Goal: Transaction & Acquisition: Purchase product/service

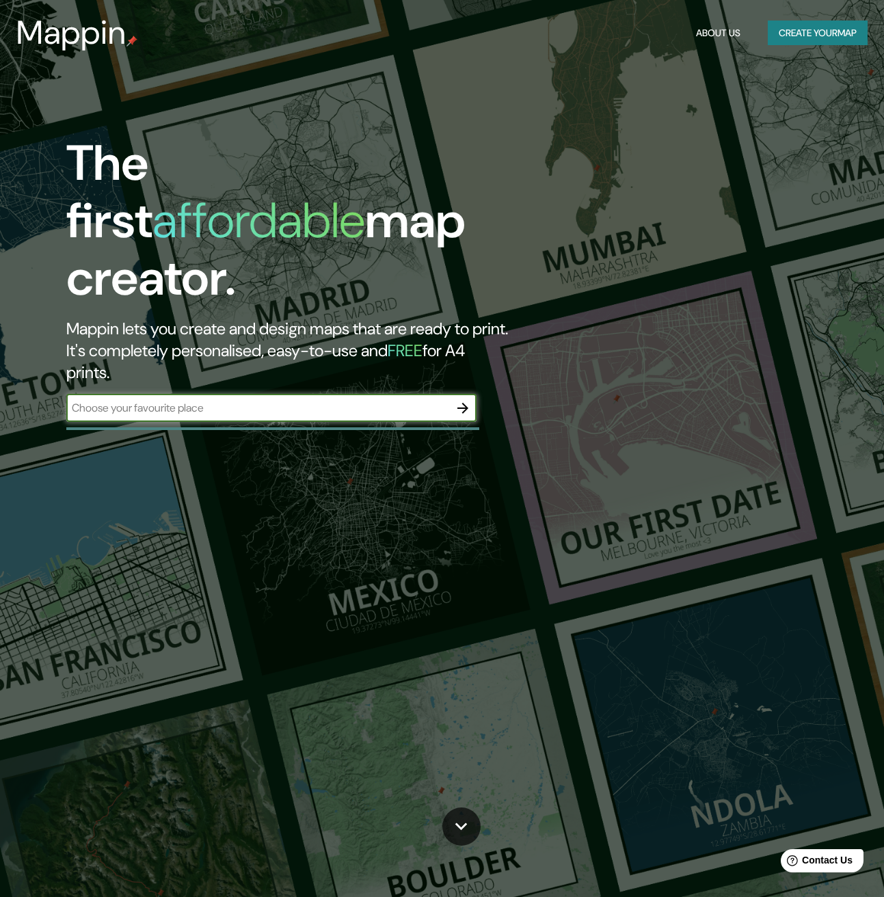
click at [169, 400] on input "text" at bounding box center [257, 408] width 383 height 16
type input "jamundi"
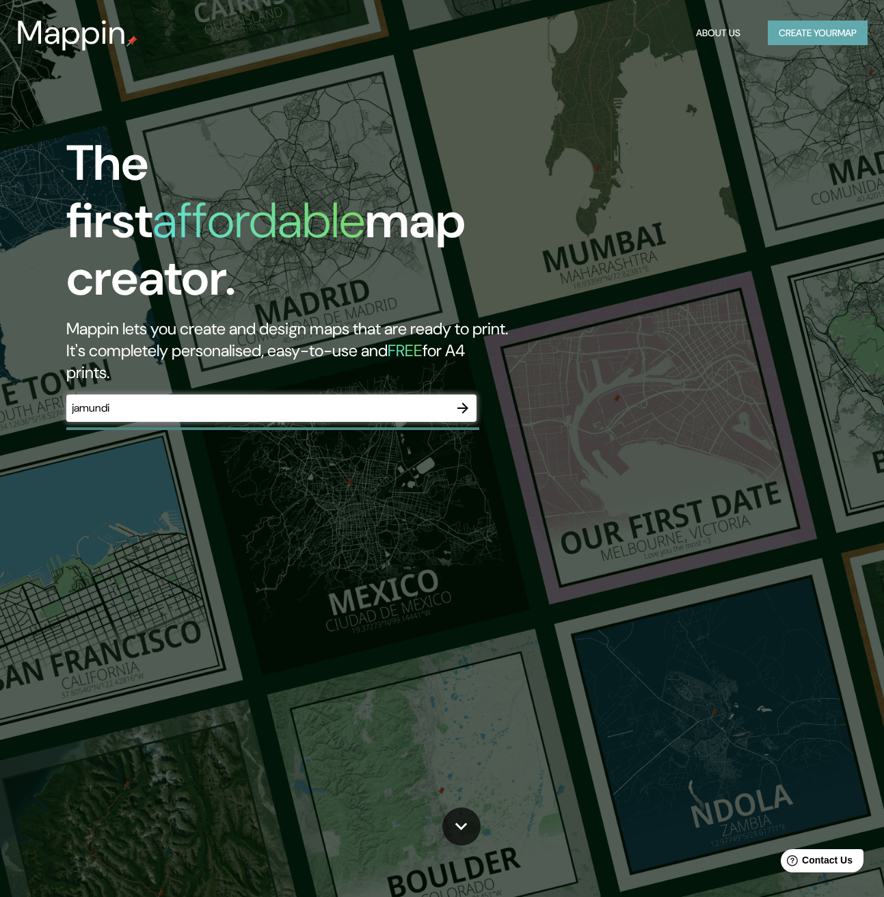
click at [806, 37] on button "Create your map" at bounding box center [818, 33] width 100 height 25
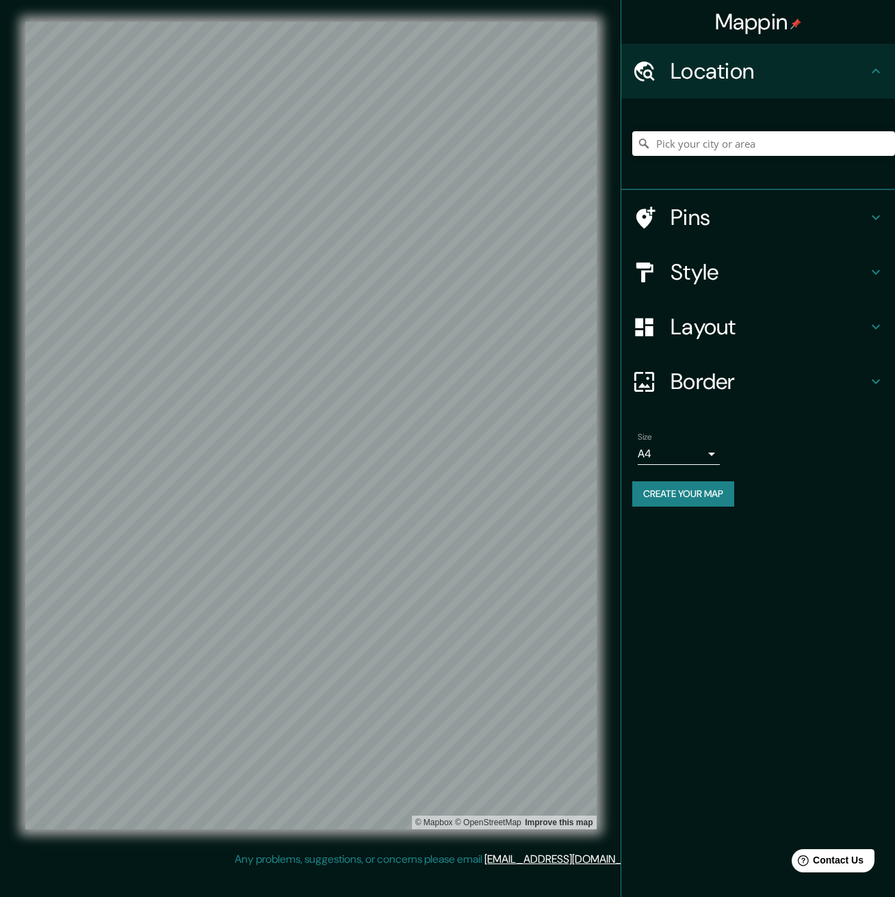
click at [852, 270] on h4 "Style" at bounding box center [768, 272] width 197 height 27
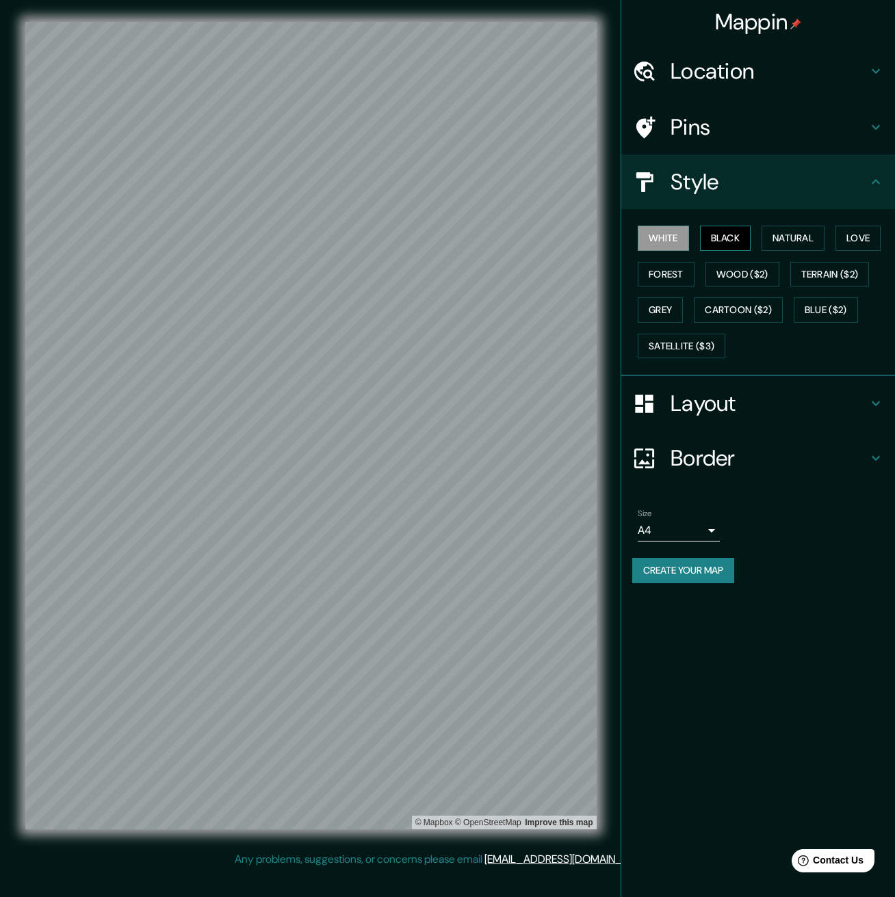
click at [720, 239] on button "Black" at bounding box center [725, 238] width 51 height 25
click at [640, 238] on button "White" at bounding box center [663, 238] width 51 height 25
click at [862, 234] on button "Love" at bounding box center [857, 238] width 45 height 25
click at [660, 270] on button "Forest" at bounding box center [666, 274] width 57 height 25
click at [841, 272] on button "Terrain ($2)" at bounding box center [829, 274] width 79 height 25
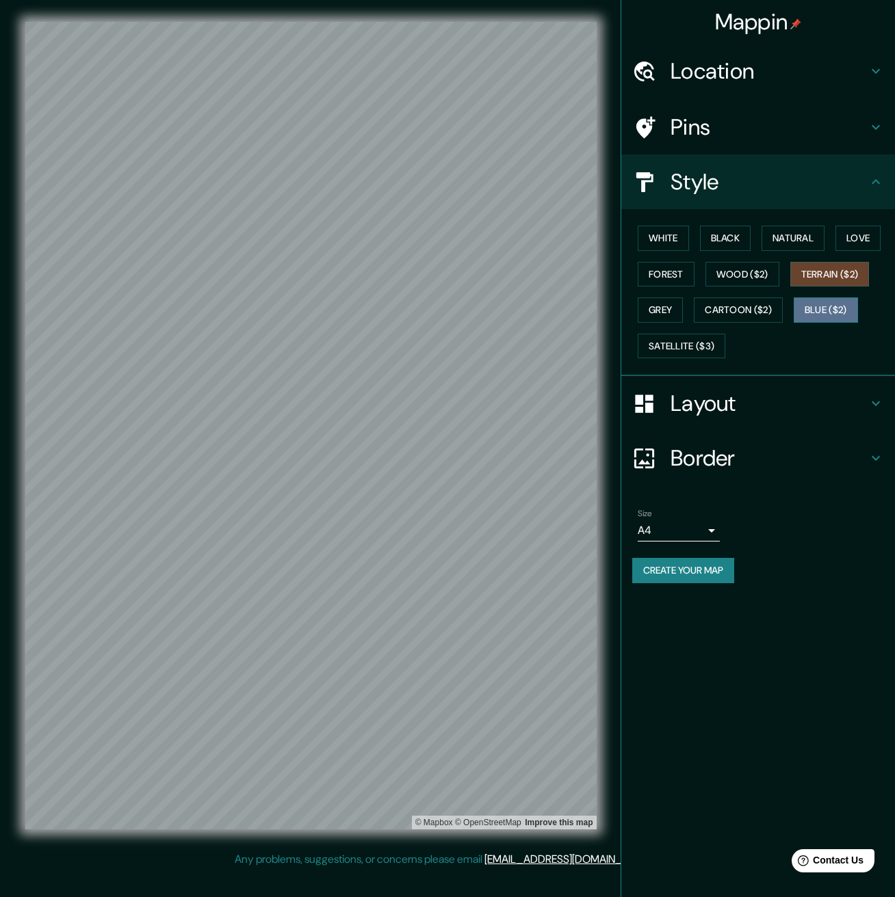
click at [813, 311] on button "Blue ($2)" at bounding box center [825, 310] width 64 height 25
drag, startPoint x: 691, startPoint y: 352, endPoint x: 674, endPoint y: 325, distance: 31.3
click at [690, 352] on button "Satellite ($3)" at bounding box center [682, 346] width 88 height 25
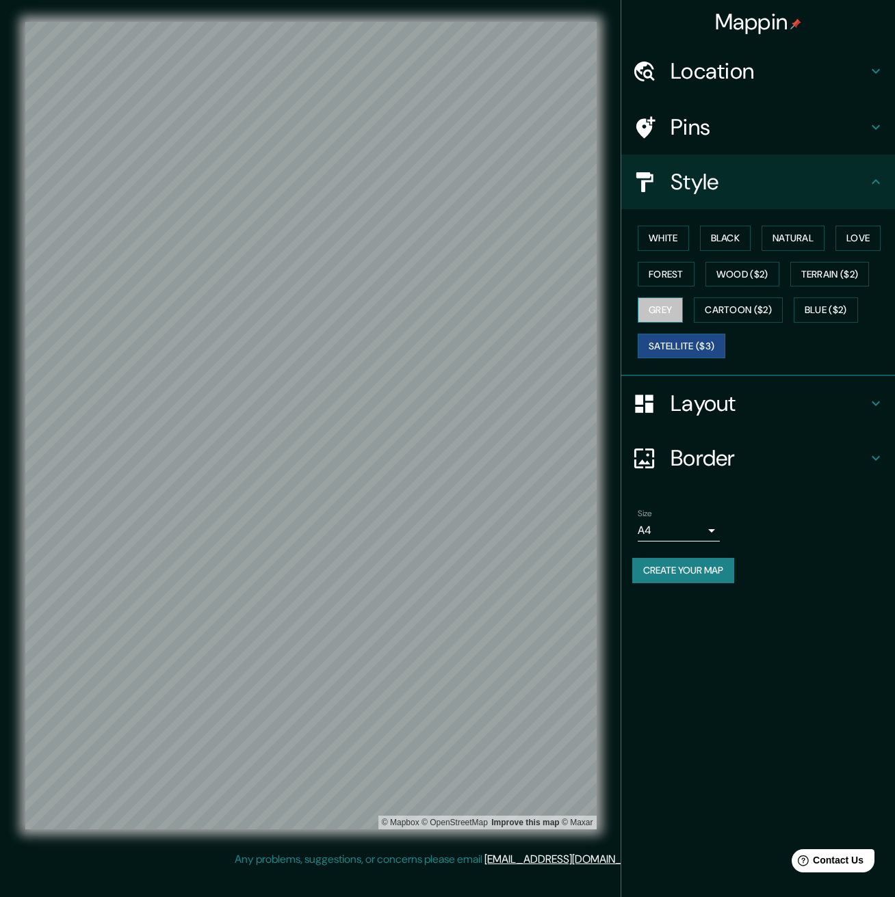
click at [662, 315] on button "Grey" at bounding box center [660, 310] width 45 height 25
click at [666, 244] on button "White" at bounding box center [663, 238] width 51 height 25
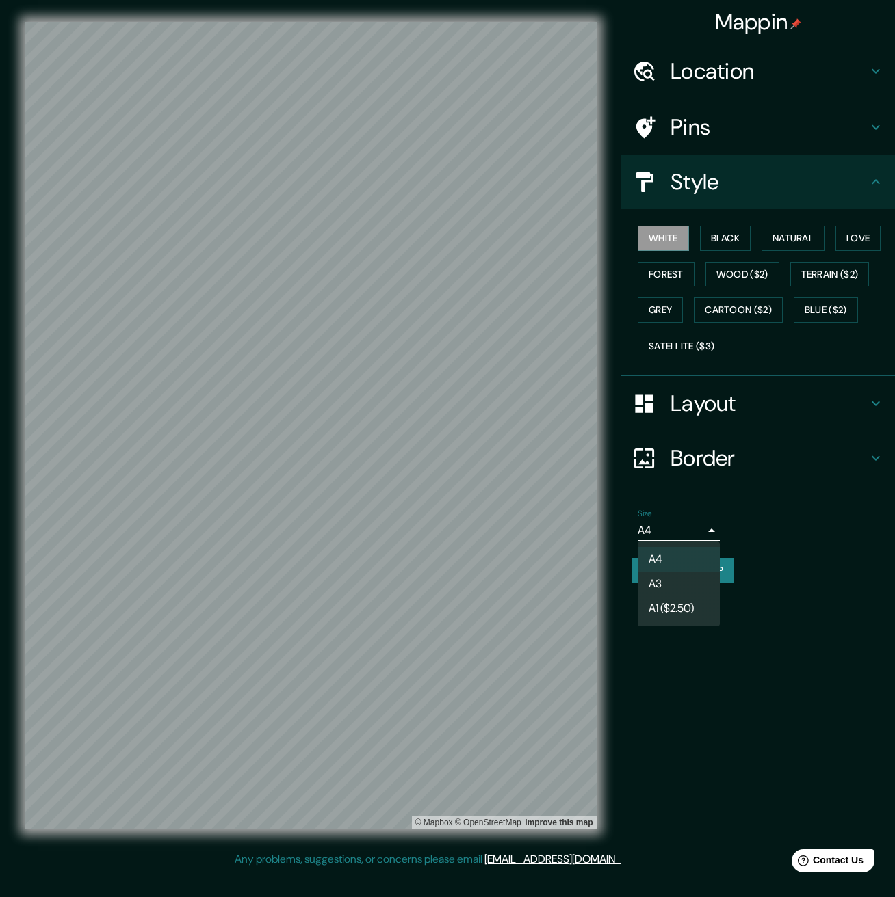
click at [699, 526] on body "Mappin Location Pins Style White Black Natural Love Forest Wood ($2) Terrain ($…" at bounding box center [447, 448] width 895 height 897
click at [698, 697] on div at bounding box center [447, 448] width 895 height 897
click at [659, 518] on div "Size A4 single" at bounding box center [679, 525] width 82 height 33
click at [659, 522] on body "Mappin Location Pins Style White Black Natural Love Forest Wood ($2) Terrain ($…" at bounding box center [447, 448] width 895 height 897
click at [837, 654] on div at bounding box center [447, 448] width 895 height 897
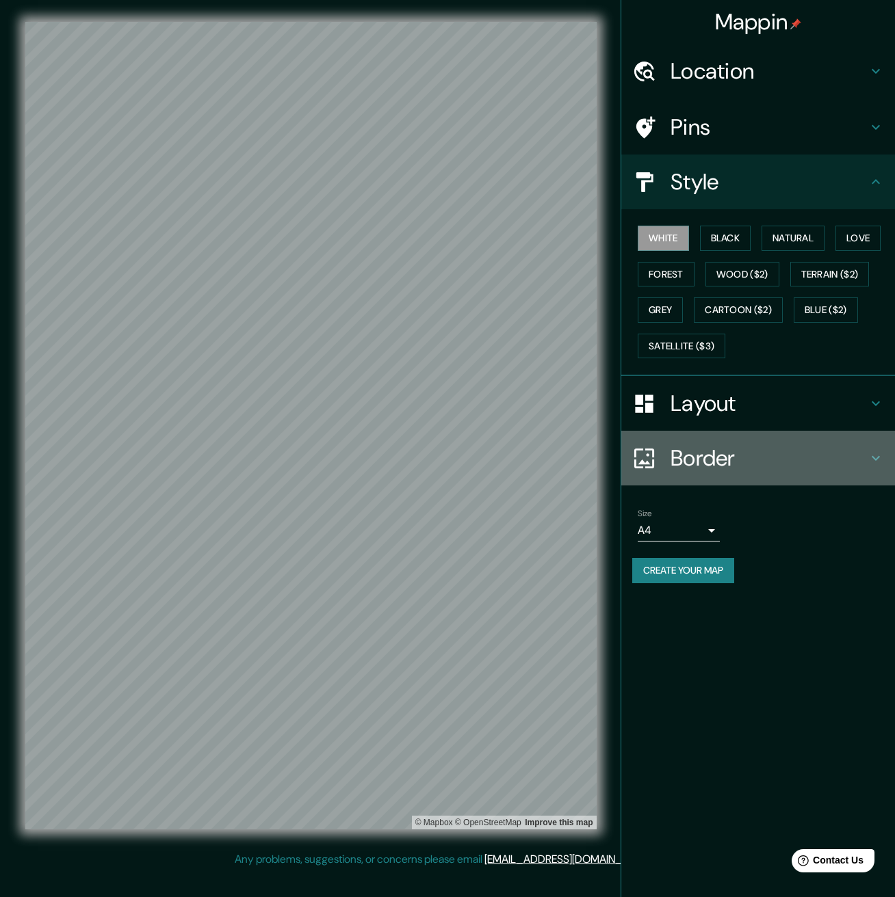
click at [737, 459] on h4 "Border" at bounding box center [768, 458] width 197 height 27
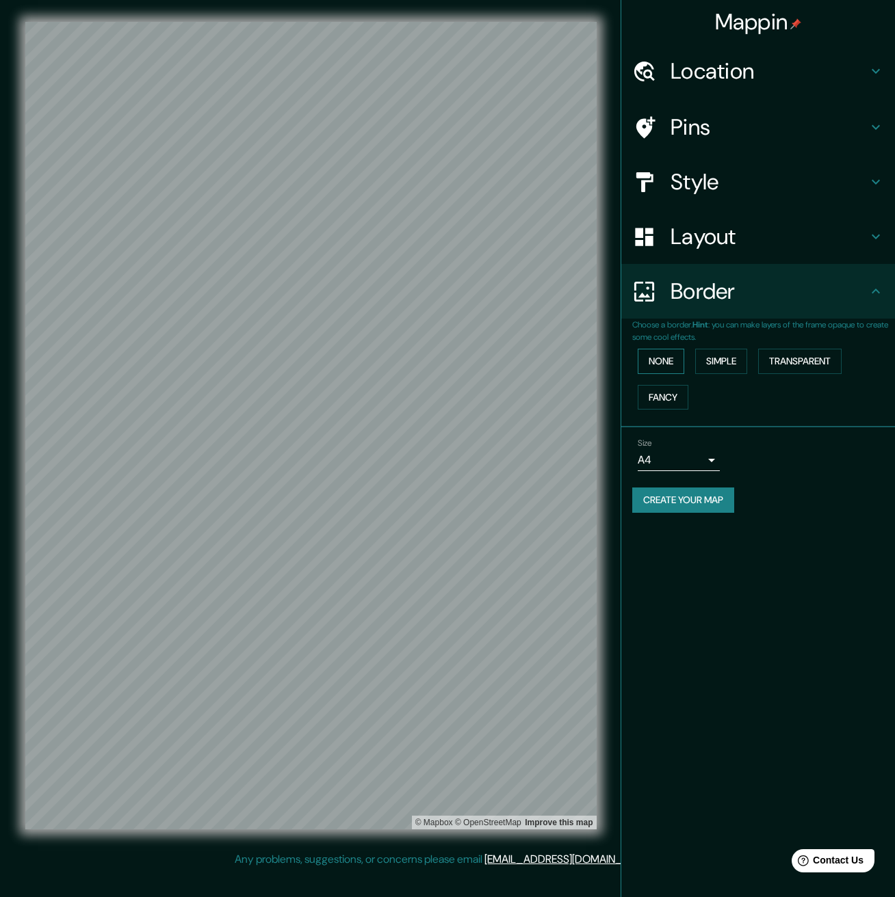
click at [654, 355] on button "None" at bounding box center [661, 361] width 47 height 25
click at [730, 361] on button "Simple" at bounding box center [721, 361] width 52 height 25
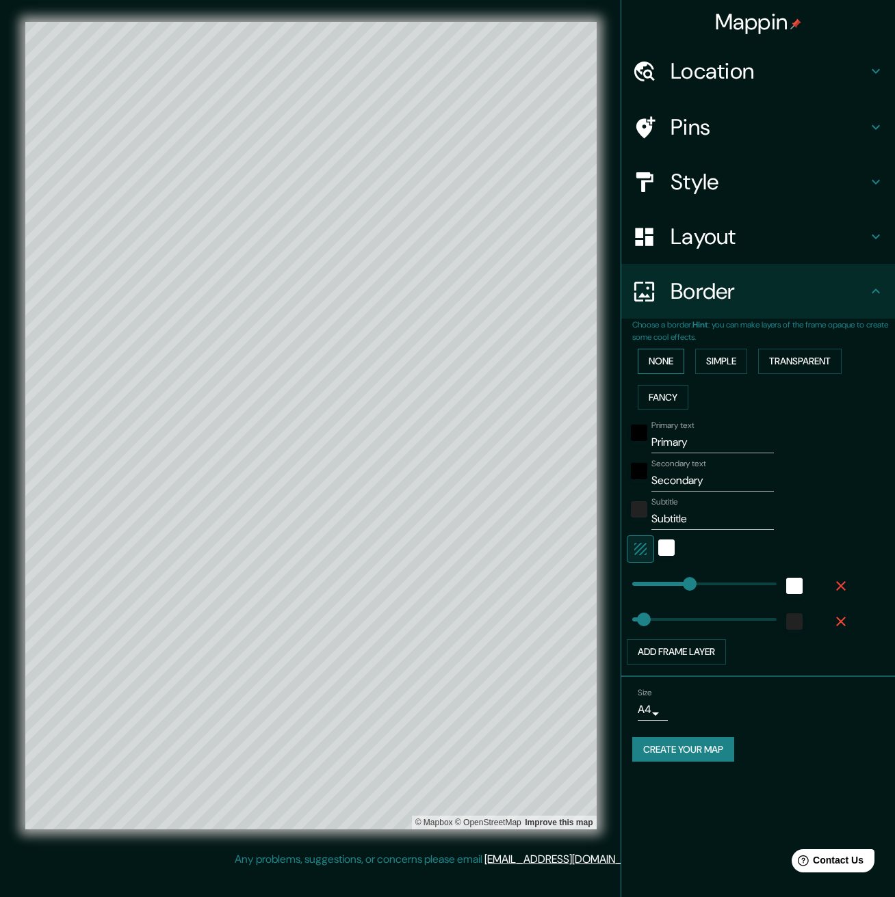
click at [667, 363] on button "None" at bounding box center [661, 361] width 47 height 25
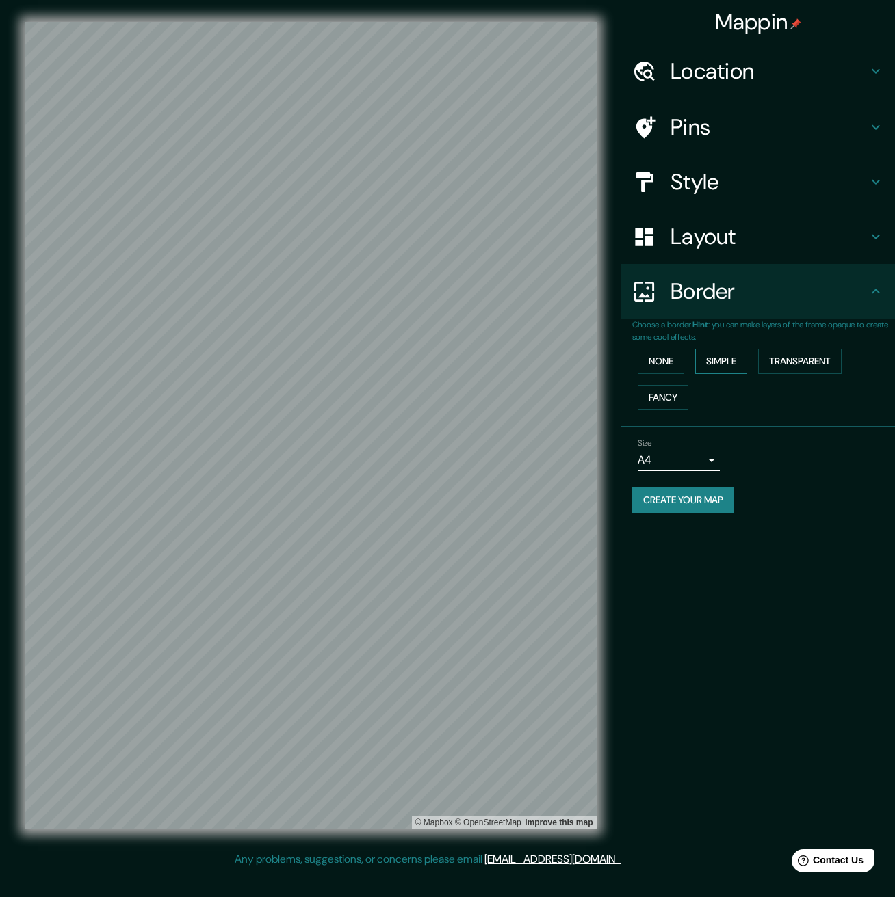
click at [722, 366] on button "Simple" at bounding box center [721, 361] width 52 height 25
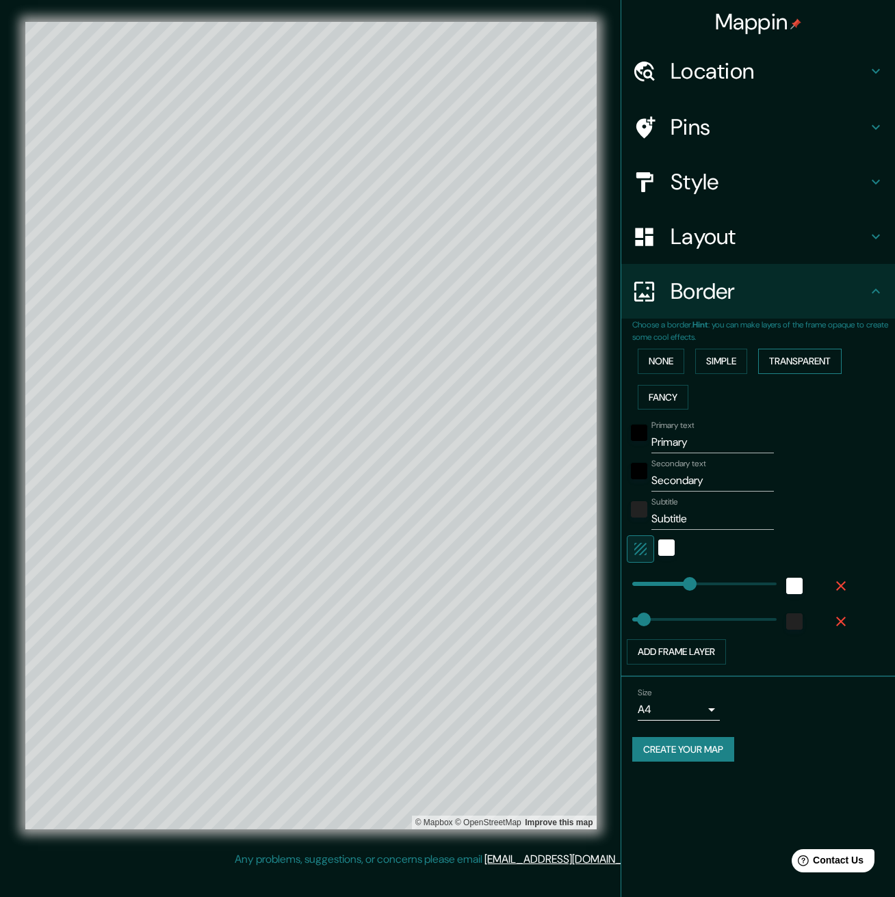
click at [813, 363] on button "Transparent" at bounding box center [799, 361] width 83 height 25
click at [660, 397] on button "Fancy" at bounding box center [663, 397] width 51 height 25
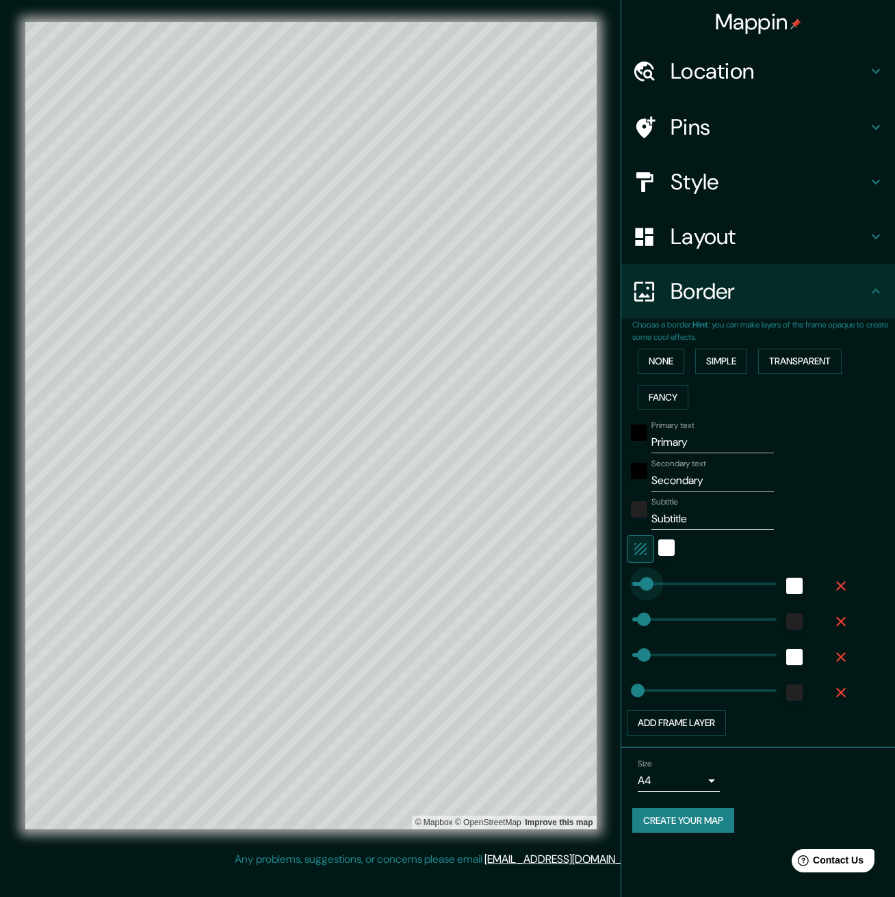
type input "20"
drag, startPoint x: 689, startPoint y: 578, endPoint x: 635, endPoint y: 580, distance: 53.4
type input "67"
type input "33"
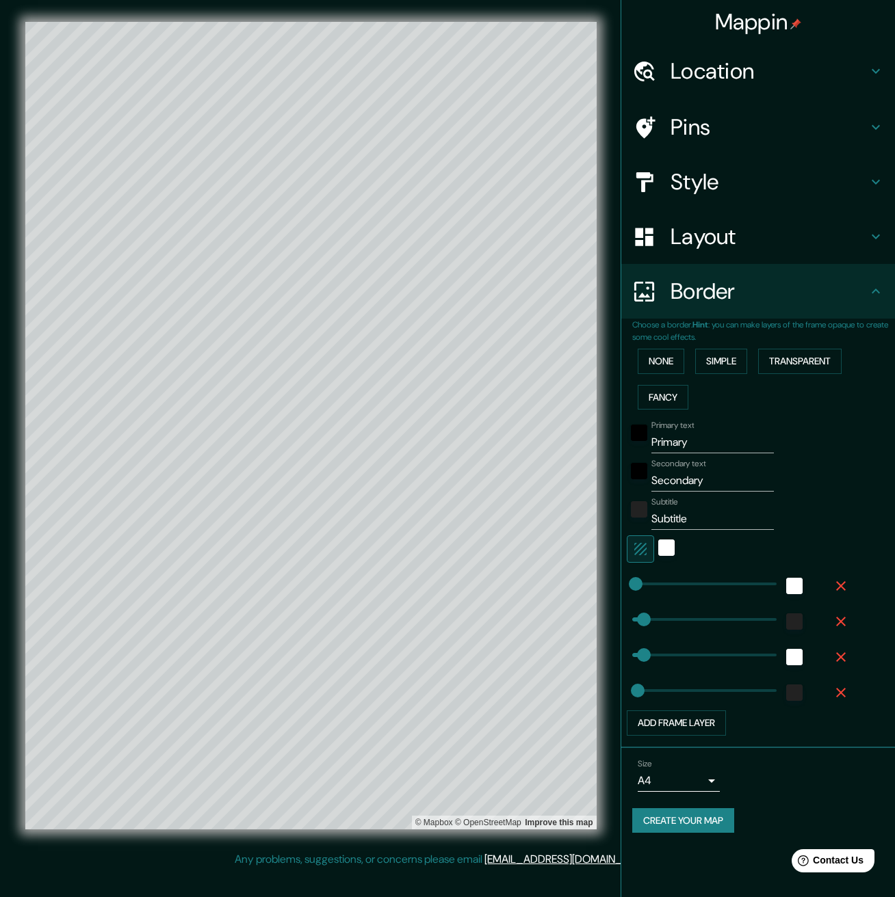
type input "0"
drag, startPoint x: 638, startPoint y: 582, endPoint x: 625, endPoint y: 582, distance: 13.0
type input "67"
type input "33"
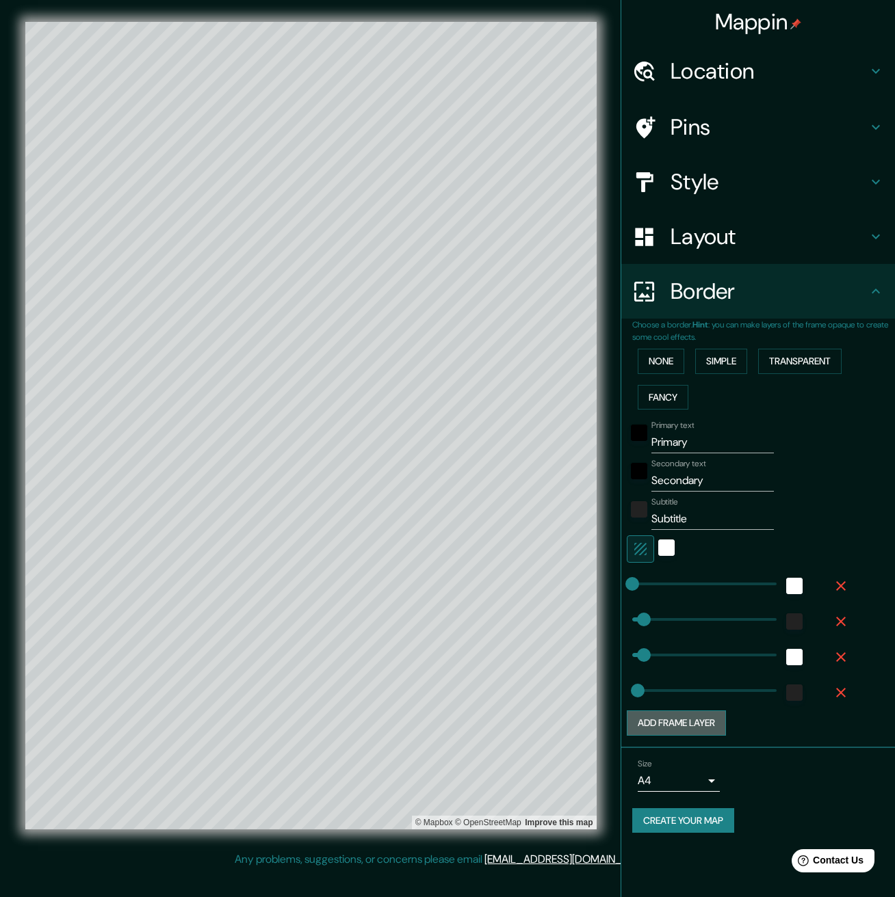
click at [690, 723] on button "Add frame layer" at bounding box center [676, 723] width 99 height 25
type input "67"
type input "33"
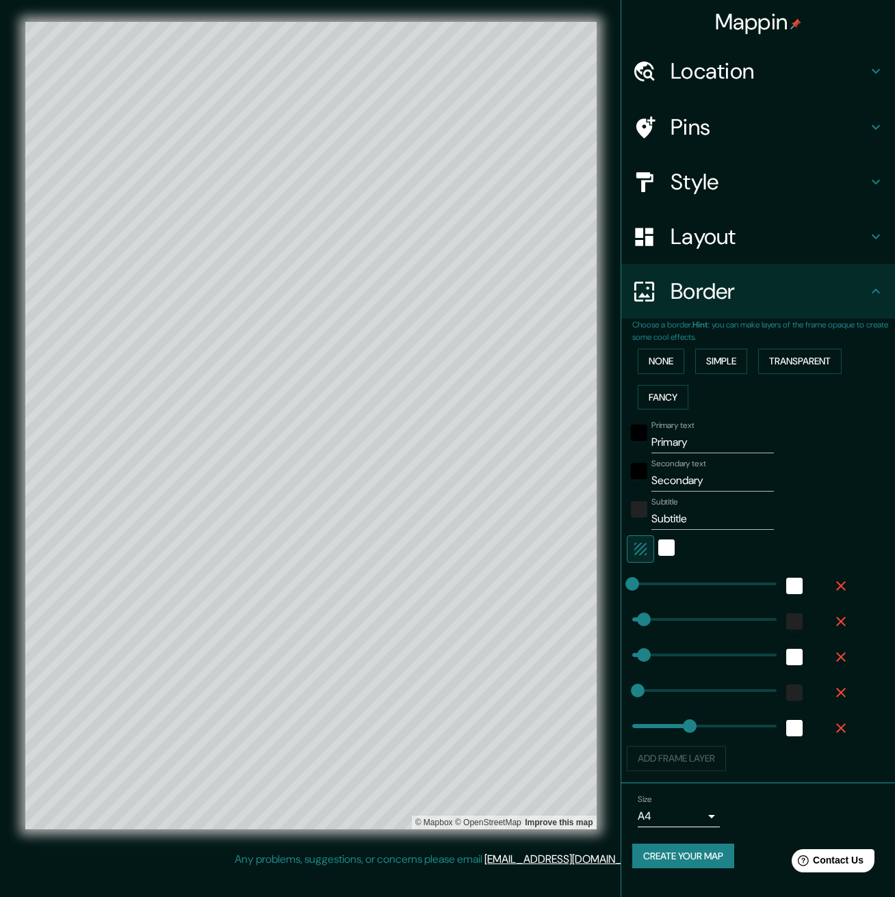
click at [598, 623] on div "© Mapbox © OpenStreetMap Improve this map" at bounding box center [310, 426] width 615 height 852
click at [687, 130] on h4 "Pins" at bounding box center [768, 127] width 197 height 27
type input "67"
type input "33"
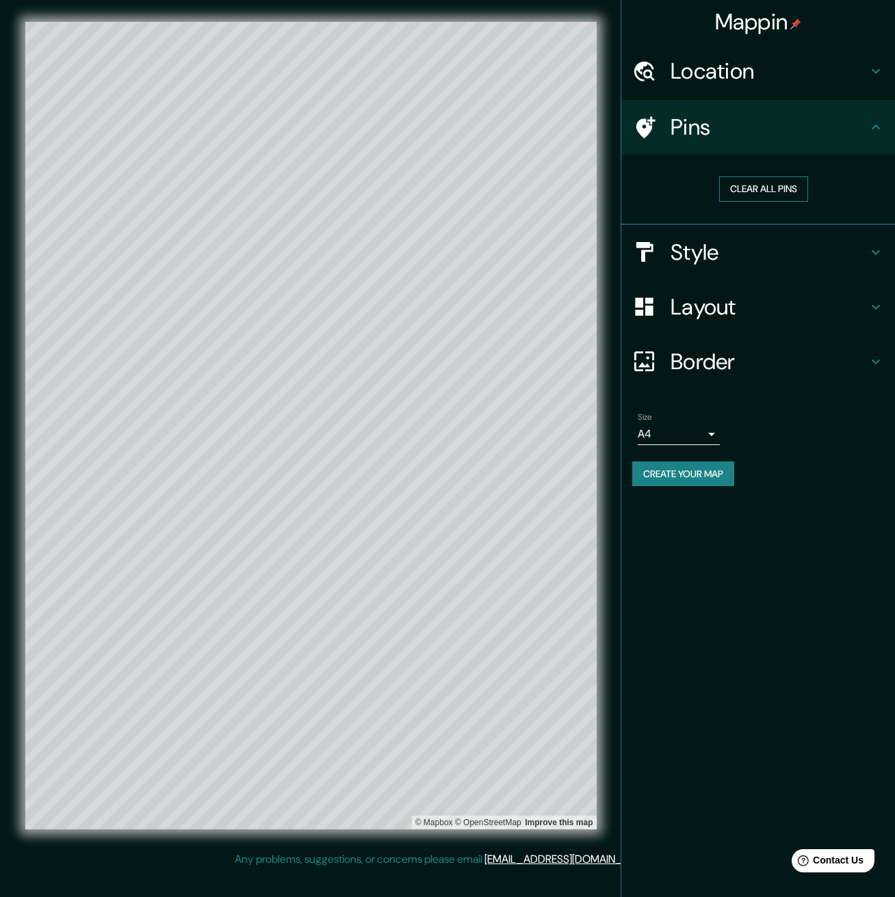
click at [767, 187] on button "Clear all pins" at bounding box center [763, 188] width 89 height 25
click at [421, 215] on div at bounding box center [422, 214] width 11 height 11
click at [465, 232] on div at bounding box center [464, 227] width 11 height 11
click at [733, 192] on button "Clear all pins" at bounding box center [763, 188] width 89 height 25
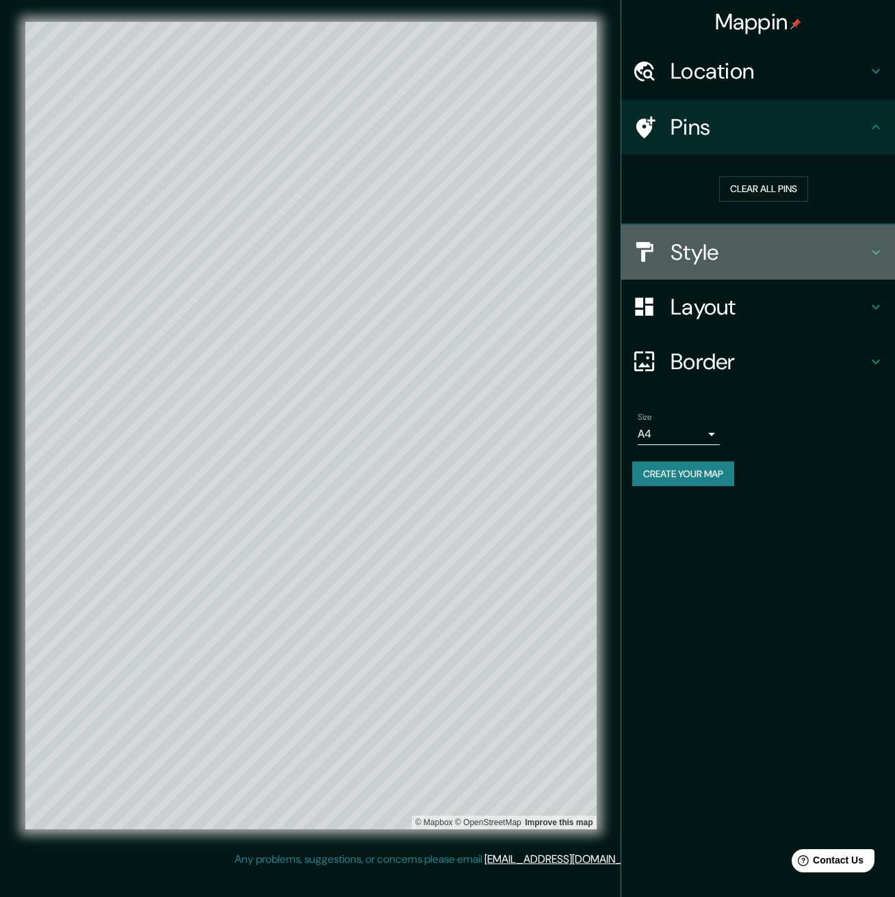
click at [705, 246] on h4 "Style" at bounding box center [768, 252] width 197 height 27
type input "67"
type input "33"
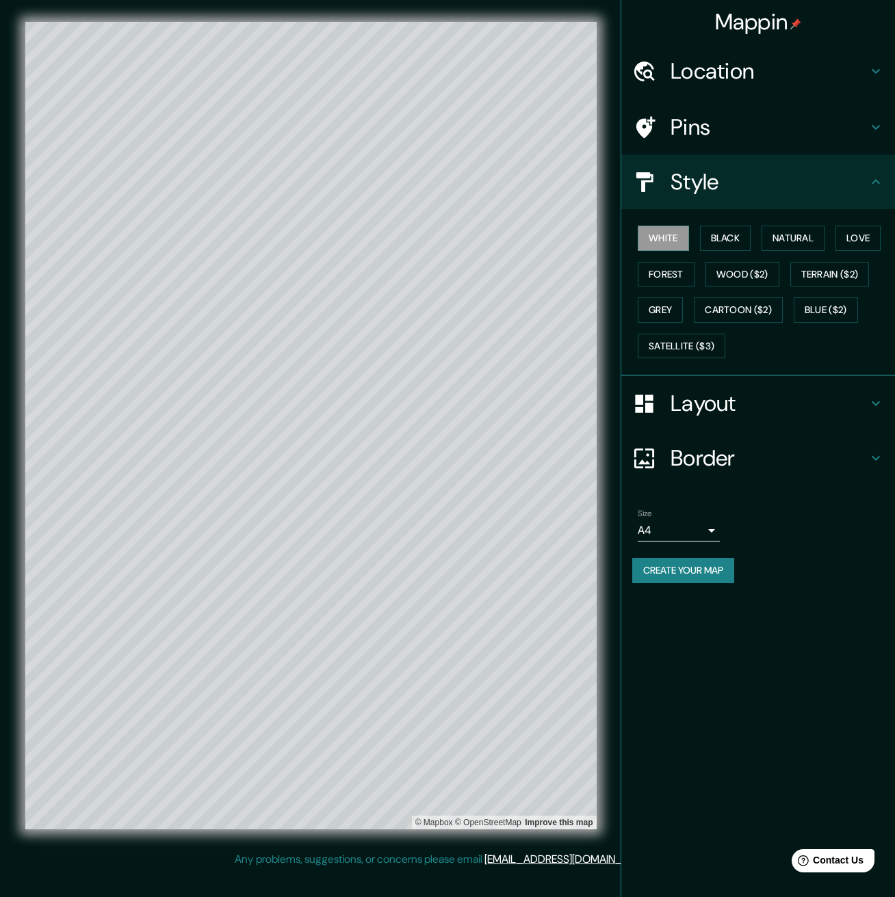
click at [683, 408] on h4 "Layout" at bounding box center [768, 403] width 197 height 27
type input "67"
type input "33"
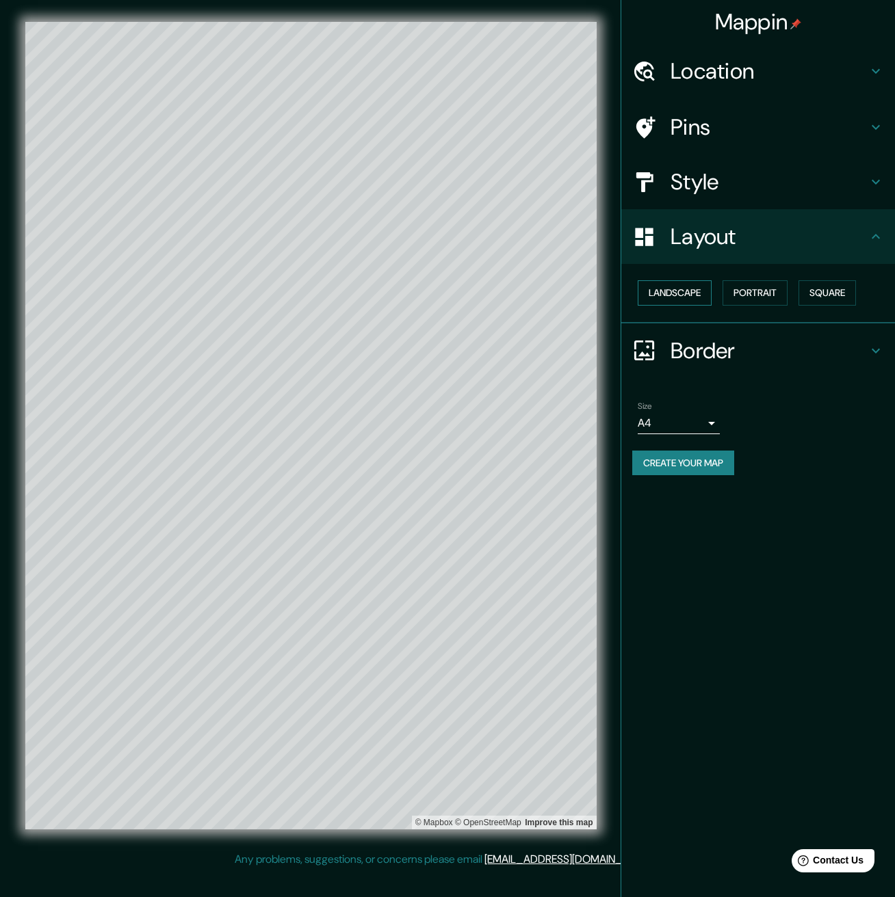
click at [687, 296] on button "Landscape" at bounding box center [675, 292] width 74 height 25
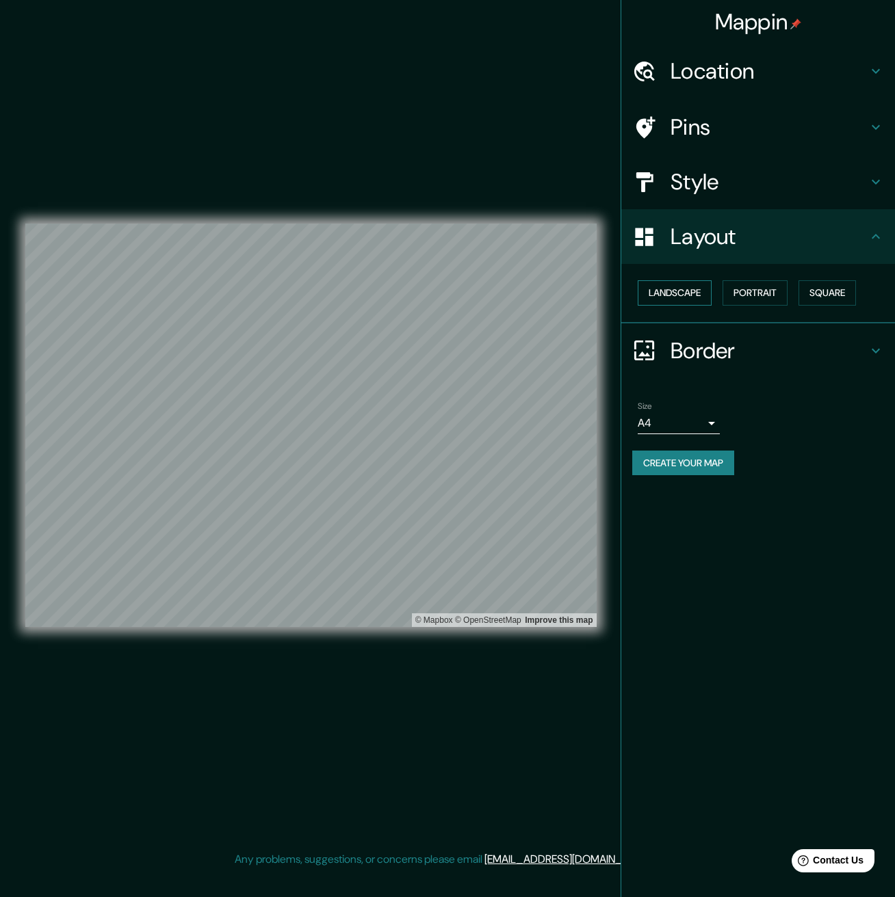
click at [688, 303] on button "Landscape" at bounding box center [675, 292] width 74 height 25
click at [770, 292] on button "Portrait" at bounding box center [754, 292] width 65 height 25
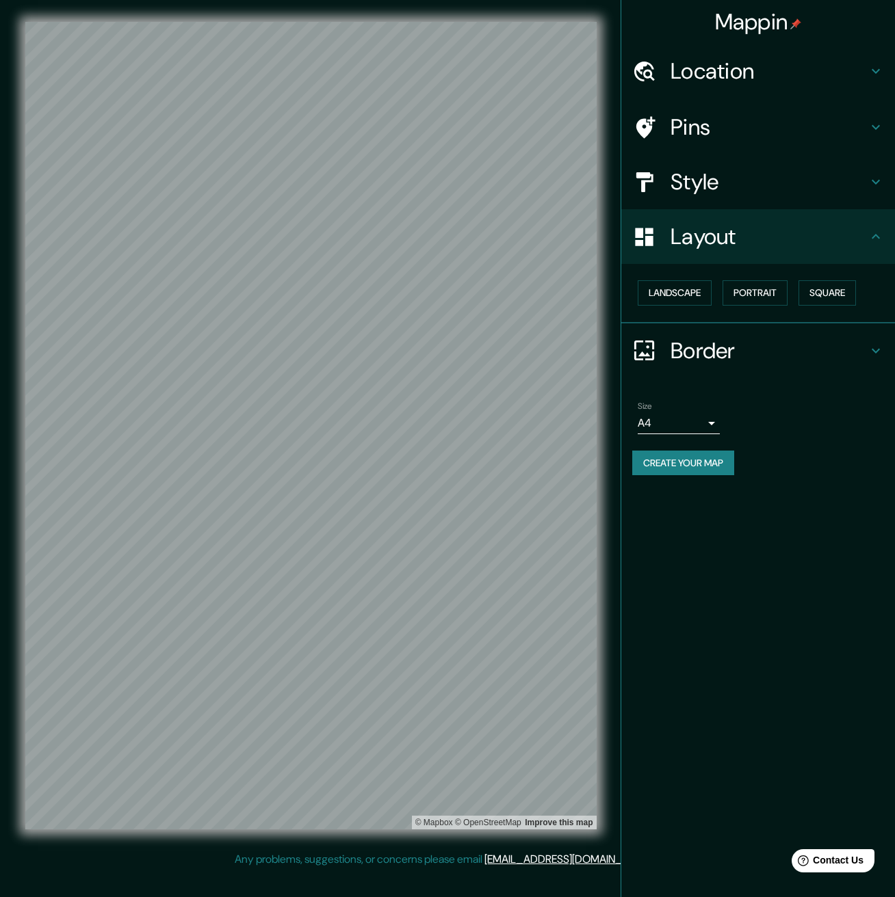
click at [697, 173] on h4 "Style" at bounding box center [768, 181] width 197 height 27
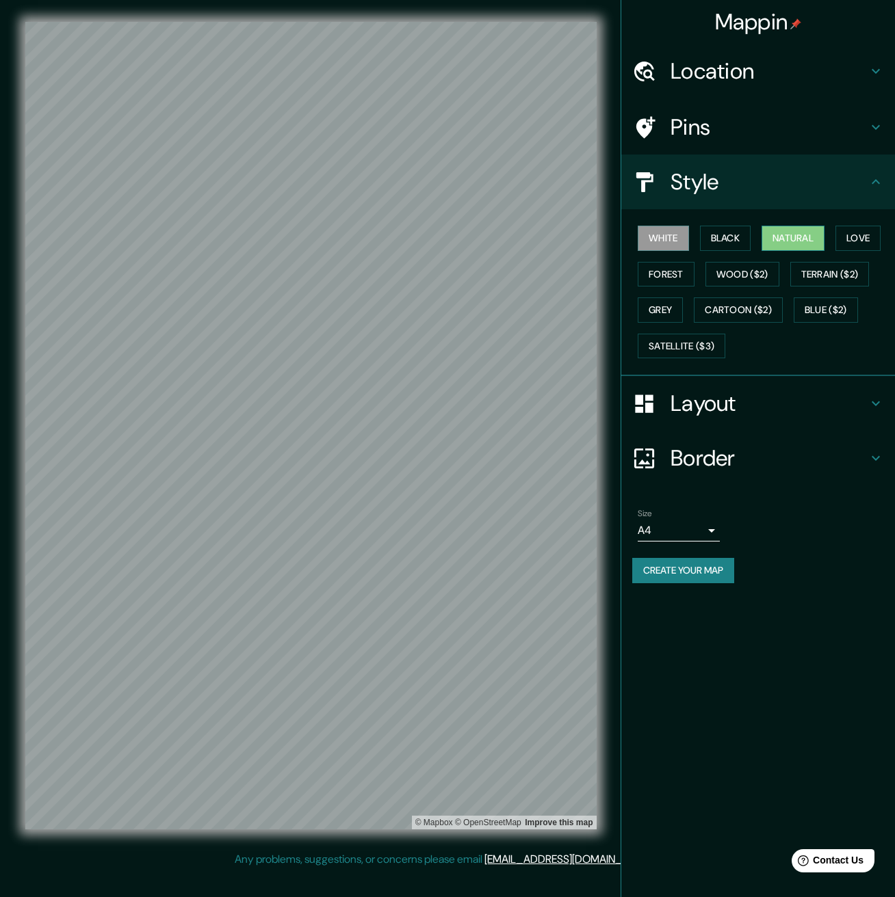
click at [811, 232] on button "Natural" at bounding box center [792, 238] width 63 height 25
click at [659, 230] on button "White" at bounding box center [663, 238] width 51 height 25
click at [695, 573] on button "Create your map" at bounding box center [683, 570] width 102 height 25
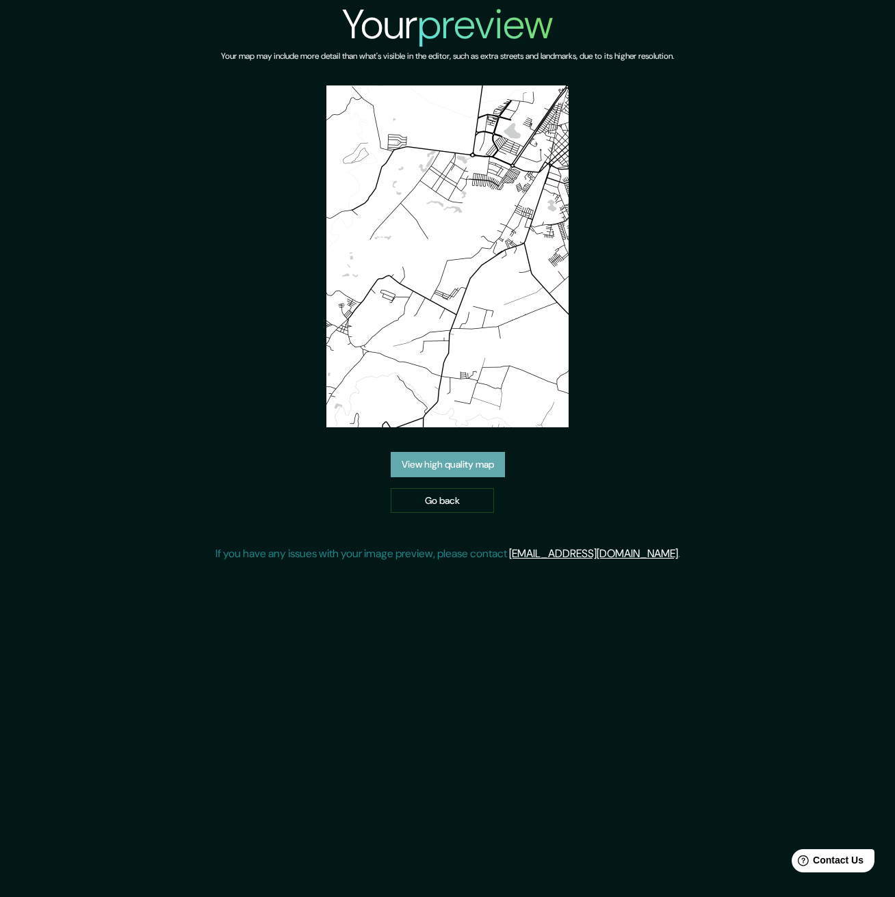
click at [462, 452] on link "View high quality map" at bounding box center [448, 464] width 114 height 25
